Goal: Register for event/course

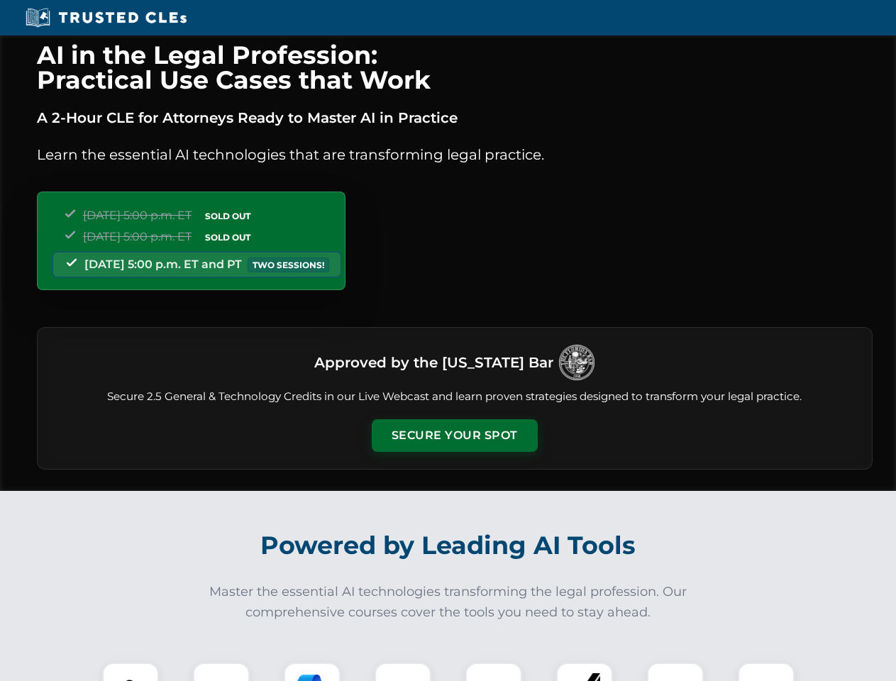
click at [454, 436] on button "Secure Your Spot" at bounding box center [455, 435] width 166 height 33
click at [131, 672] on img at bounding box center [130, 691] width 41 height 41
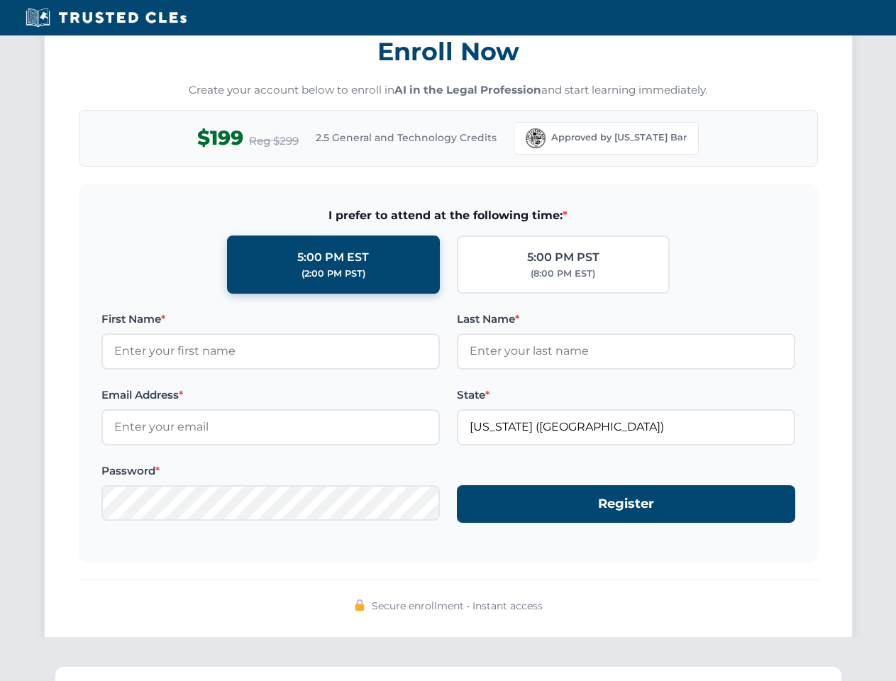
scroll to position [1393, 0]
